Goal: Check status: Check status

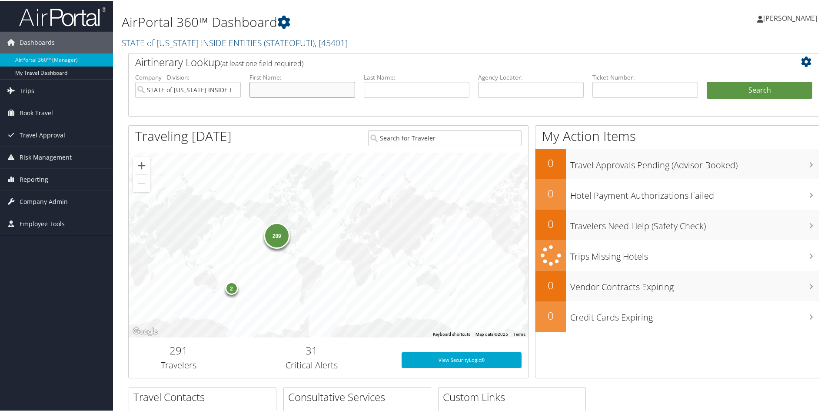
click at [296, 89] on input "text" at bounding box center [302, 89] width 106 height 16
type input "Molly"
type input "Warner"
click at [783, 89] on button "Search" at bounding box center [760, 89] width 106 height 17
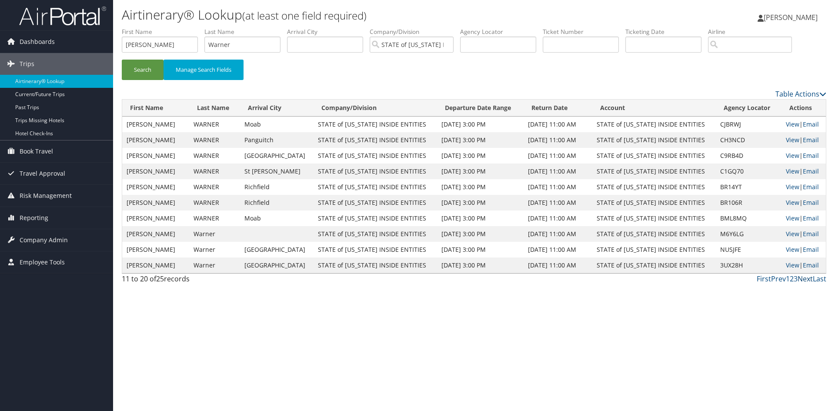
click at [802, 279] on link "Next" at bounding box center [804, 279] width 15 height 10
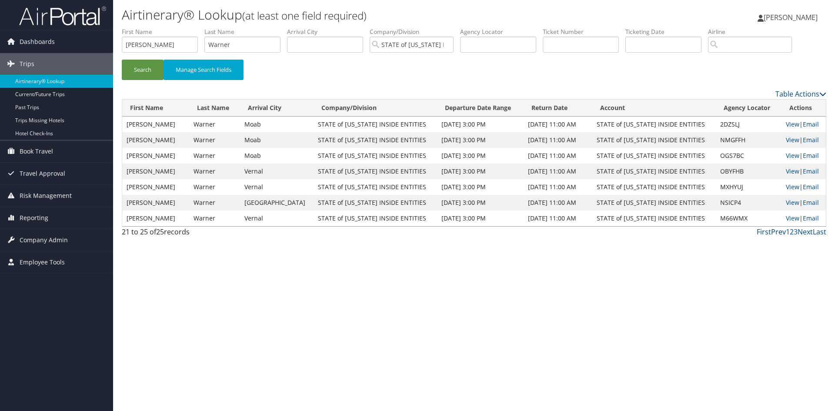
click at [776, 233] on link "Prev" at bounding box center [778, 232] width 15 height 10
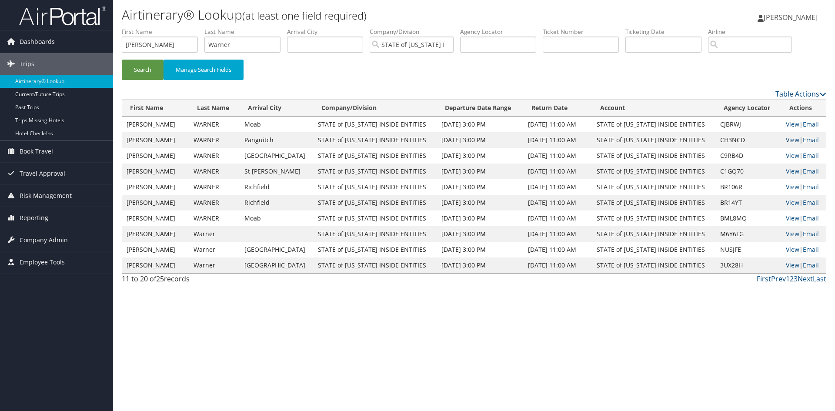
click at [790, 140] on link "View" at bounding box center [791, 140] width 13 height 8
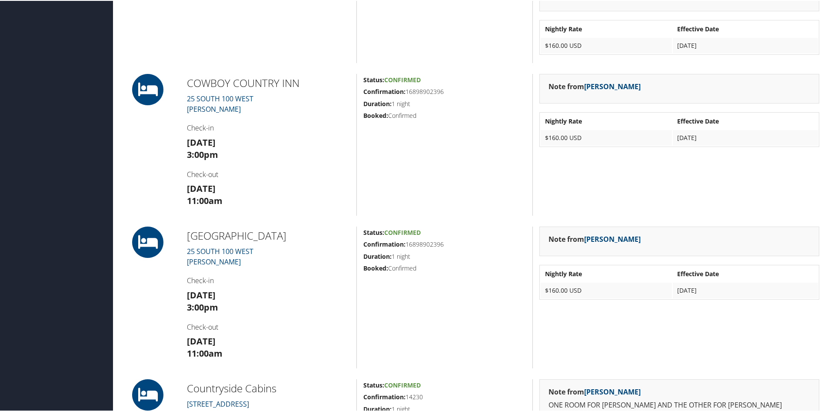
scroll to position [826, 0]
